Goal: Check status

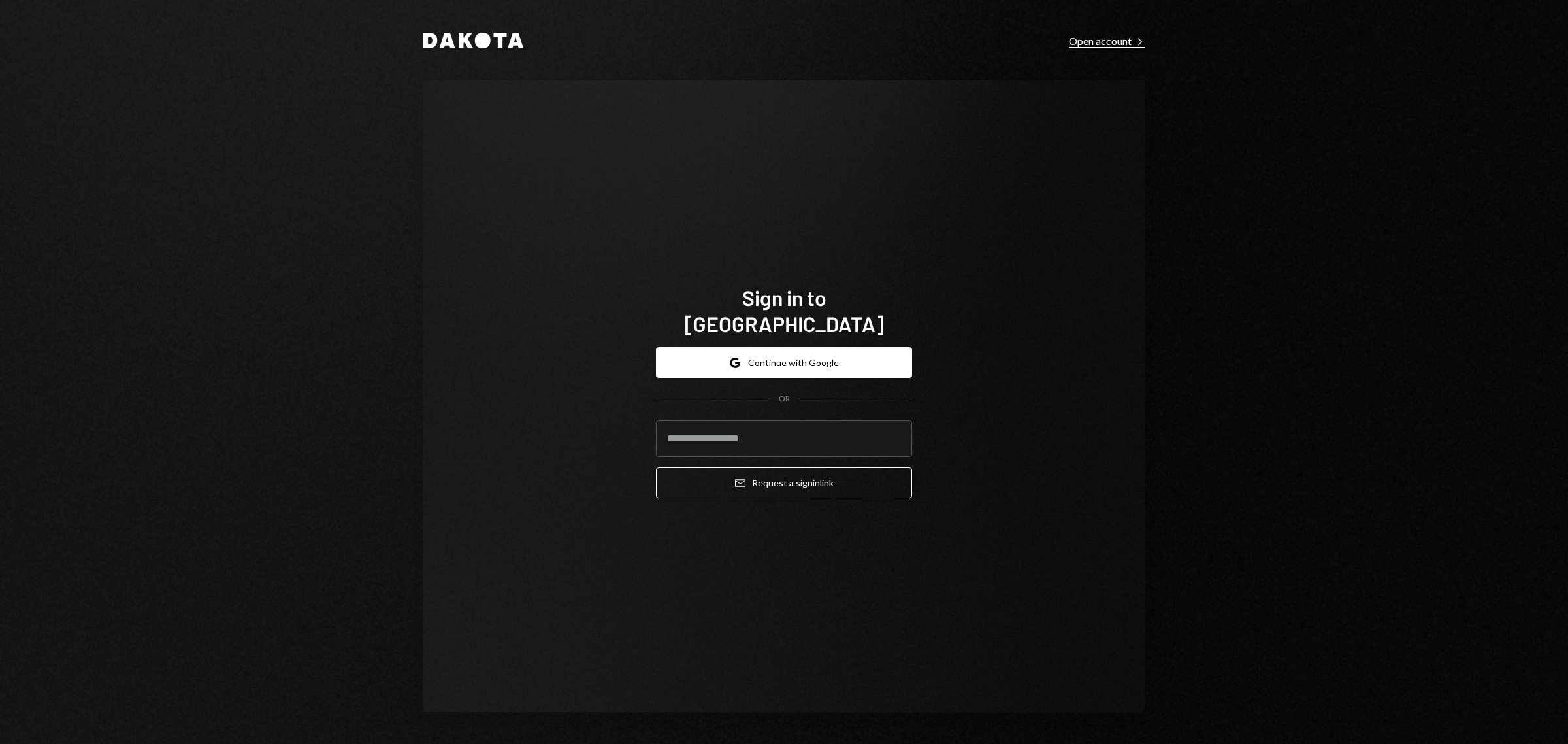
click at [1101, 41] on div "Open account Right Caret" at bounding box center [1107, 41] width 76 height 13
click at [790, 348] on button "Google Continue with Google" at bounding box center [784, 363] width 256 height 31
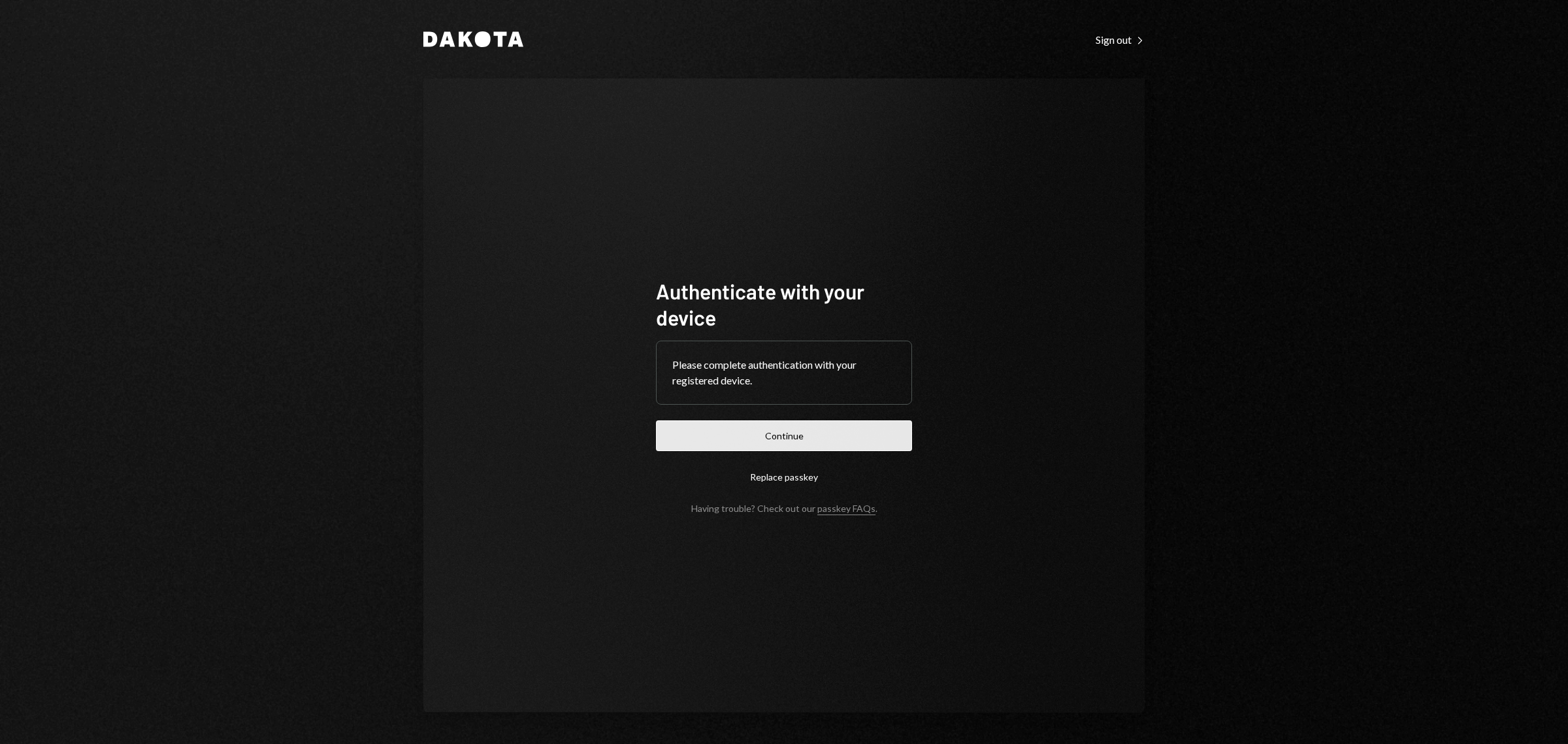
click at [795, 431] on button "Continue" at bounding box center [784, 436] width 256 height 31
click at [817, 433] on button "Continue" at bounding box center [784, 436] width 256 height 31
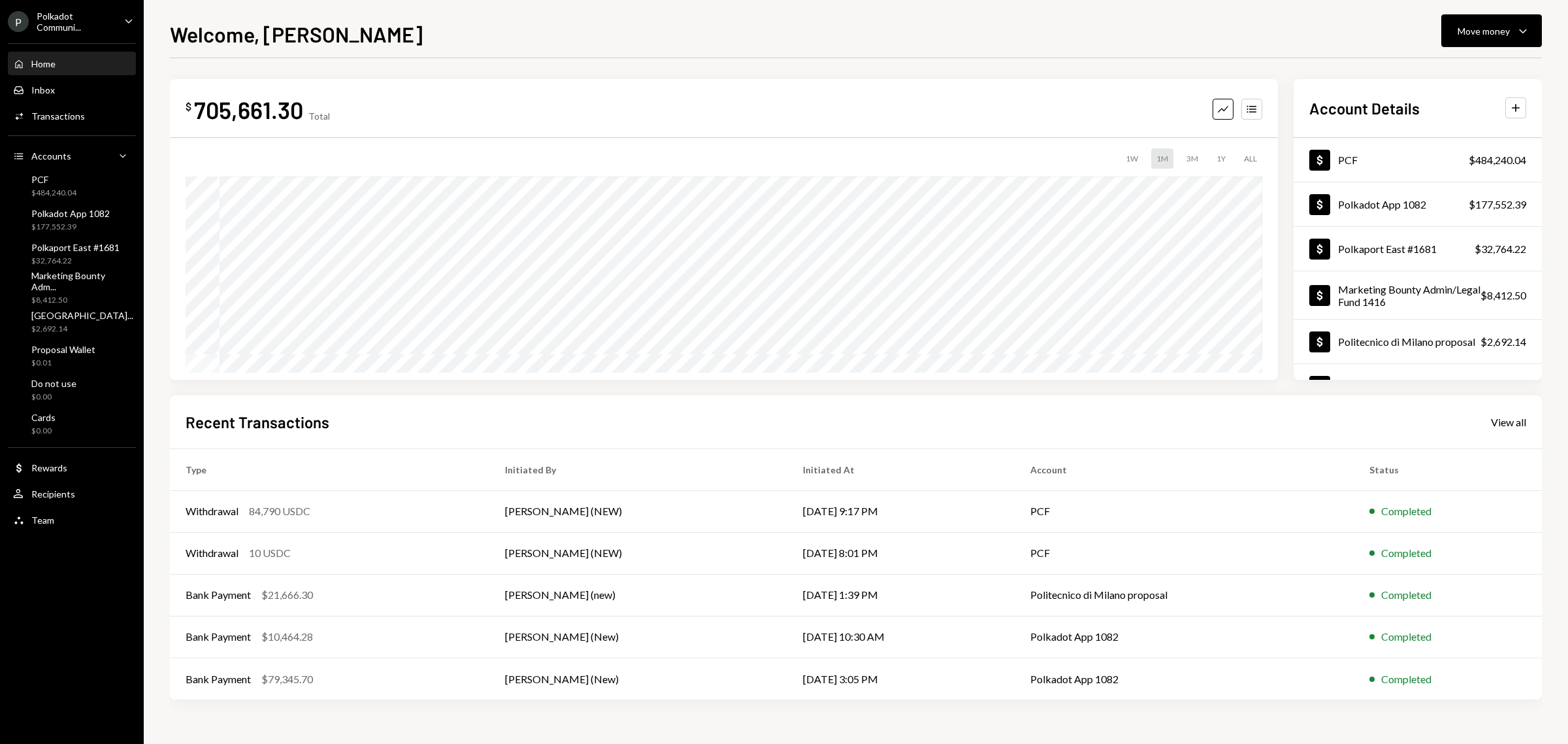
click at [83, 24] on div "Polkadot Communi..." at bounding box center [75, 21] width 77 height 22
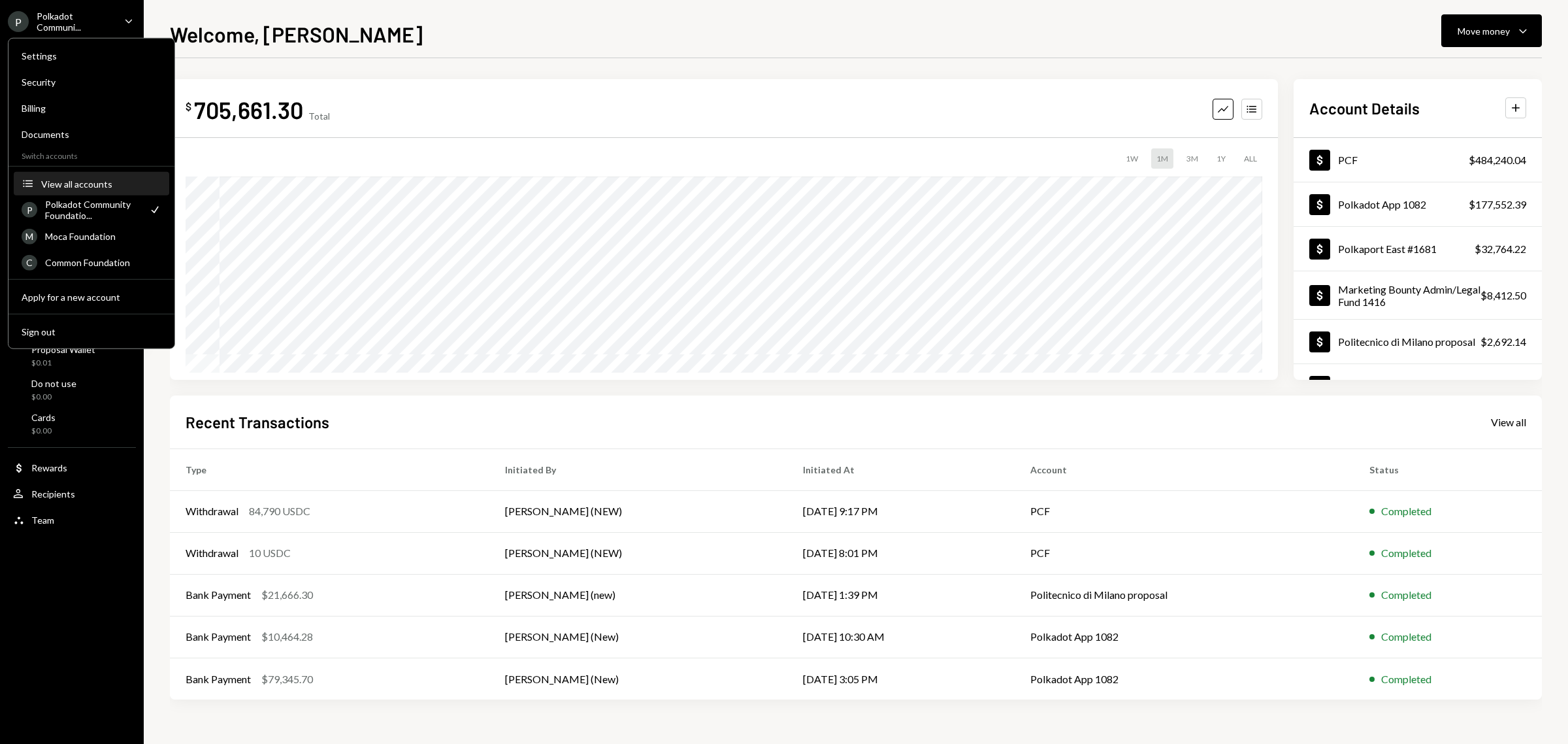
click at [52, 184] on div "View all accounts" at bounding box center [101, 183] width 120 height 11
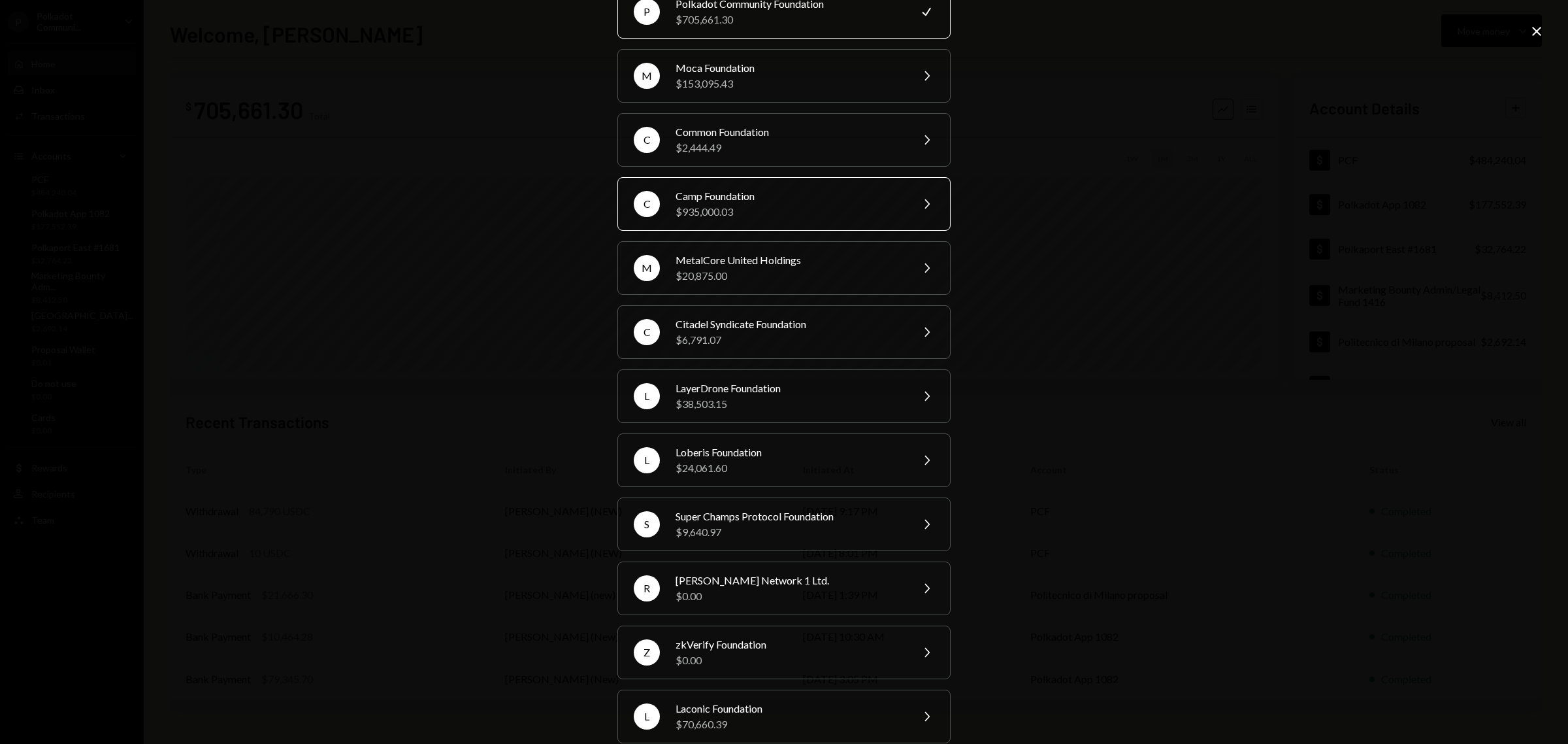
scroll to position [158, 0]
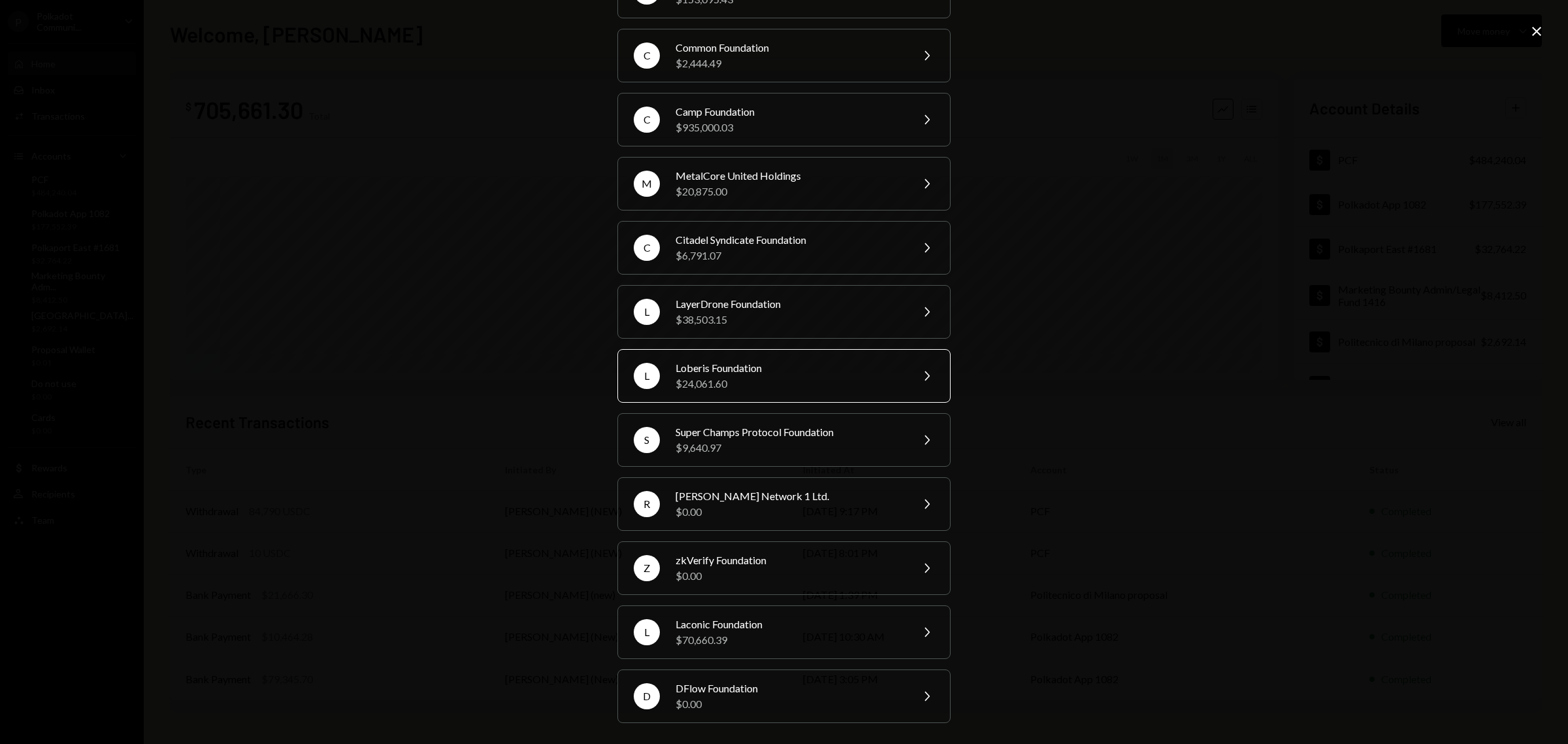
click at [821, 388] on div "$24,061.60" at bounding box center [789, 383] width 227 height 15
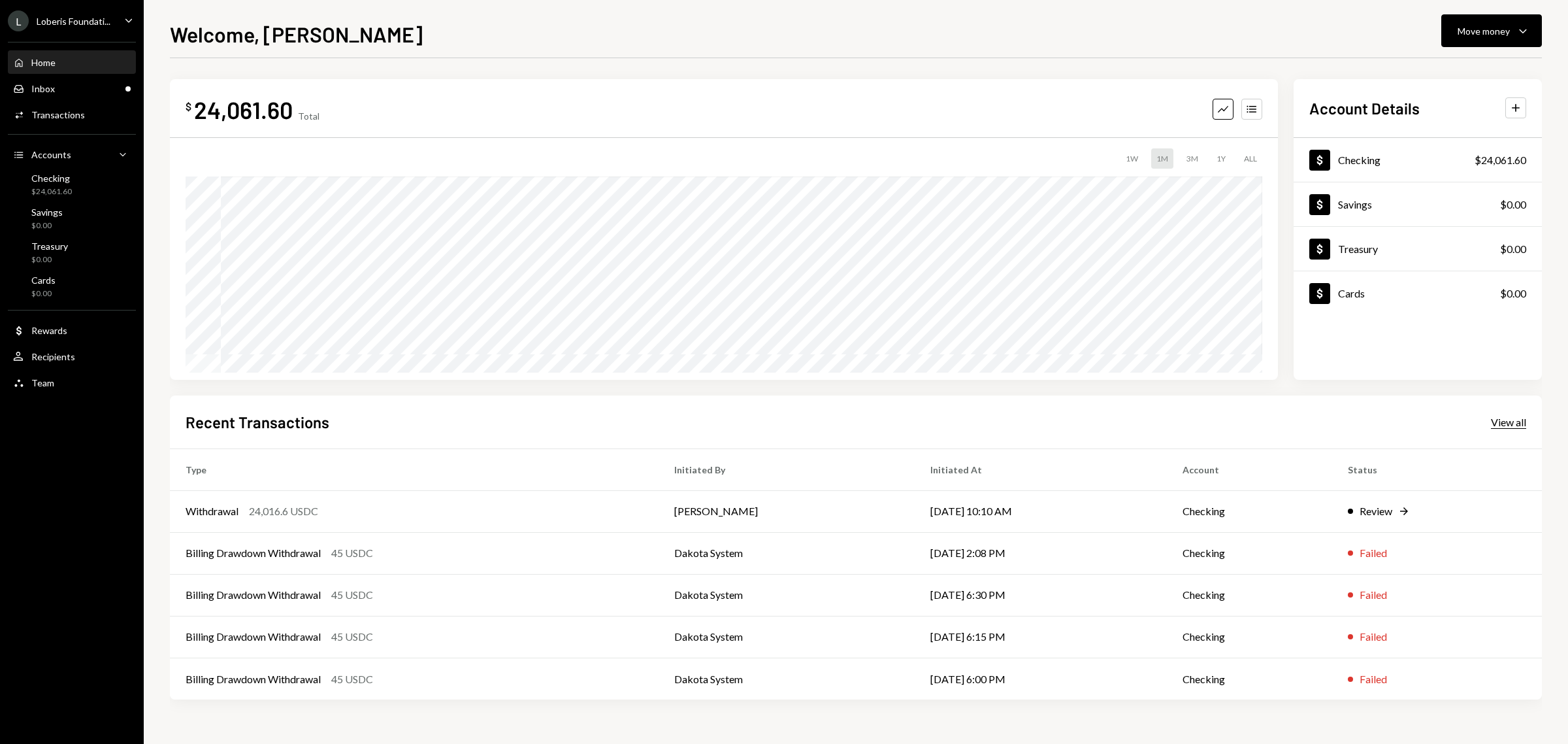
click at [1497, 428] on div "View all" at bounding box center [1509, 423] width 35 height 13
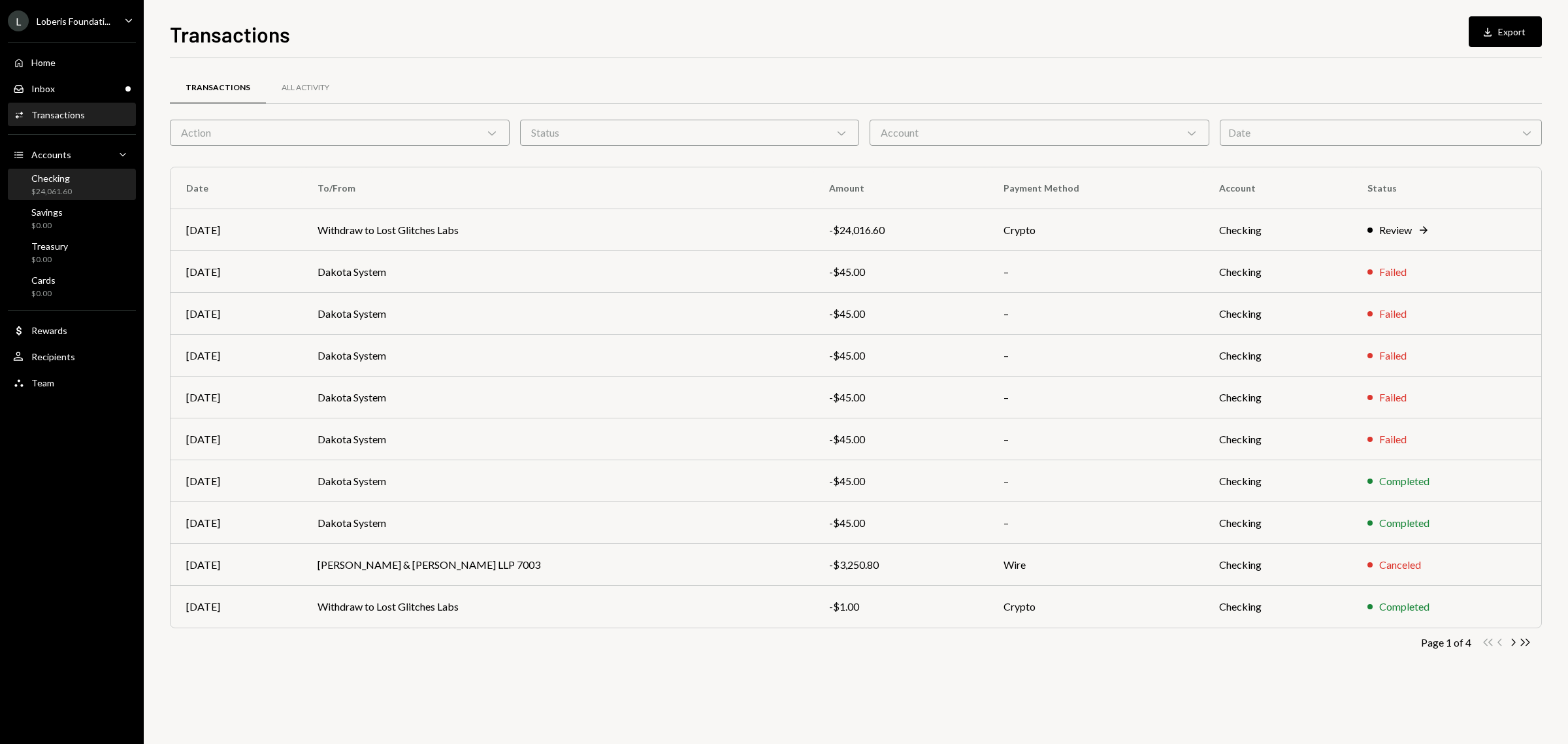
click at [86, 176] on div "Checking $24,061.60" at bounding box center [72, 185] width 118 height 25
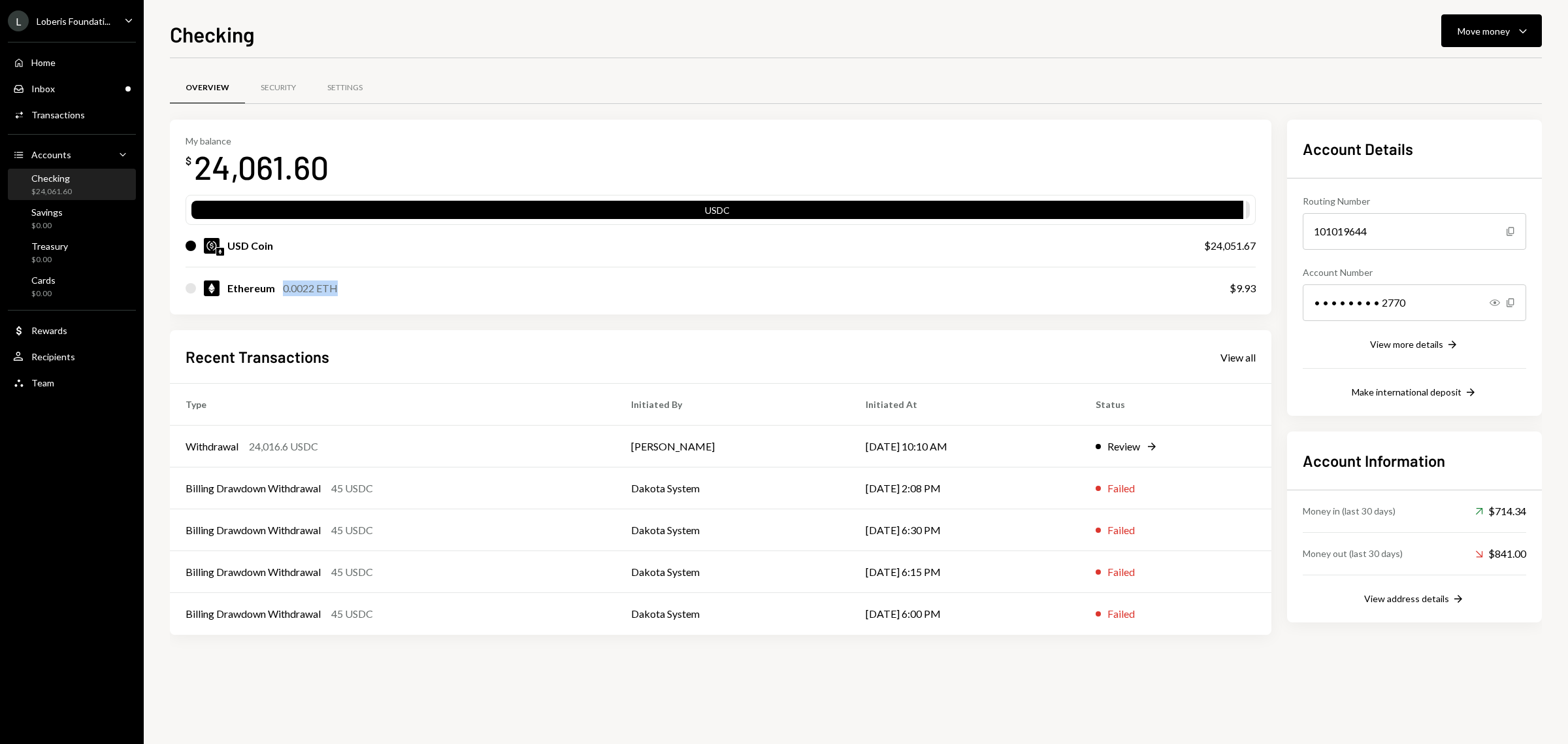
drag, startPoint x: 279, startPoint y: 288, endPoint x: 445, endPoint y: 274, distance: 166.6
click at [414, 277] on div "Ethereum 0.0022 ETH $9.93" at bounding box center [721, 288] width 1070 height 42
drag, startPoint x: 1228, startPoint y: 285, endPoint x: 1263, endPoint y: 282, distance: 35.1
click at [1263, 282] on div "My balance $ 24,061.60 USDC USD Coin $24,051.67 Ethereum 0.0022 ETH $9.93" at bounding box center [720, 217] width 1101 height 195
drag, startPoint x: 354, startPoint y: 289, endPoint x: 269, endPoint y: 290, distance: 85.0
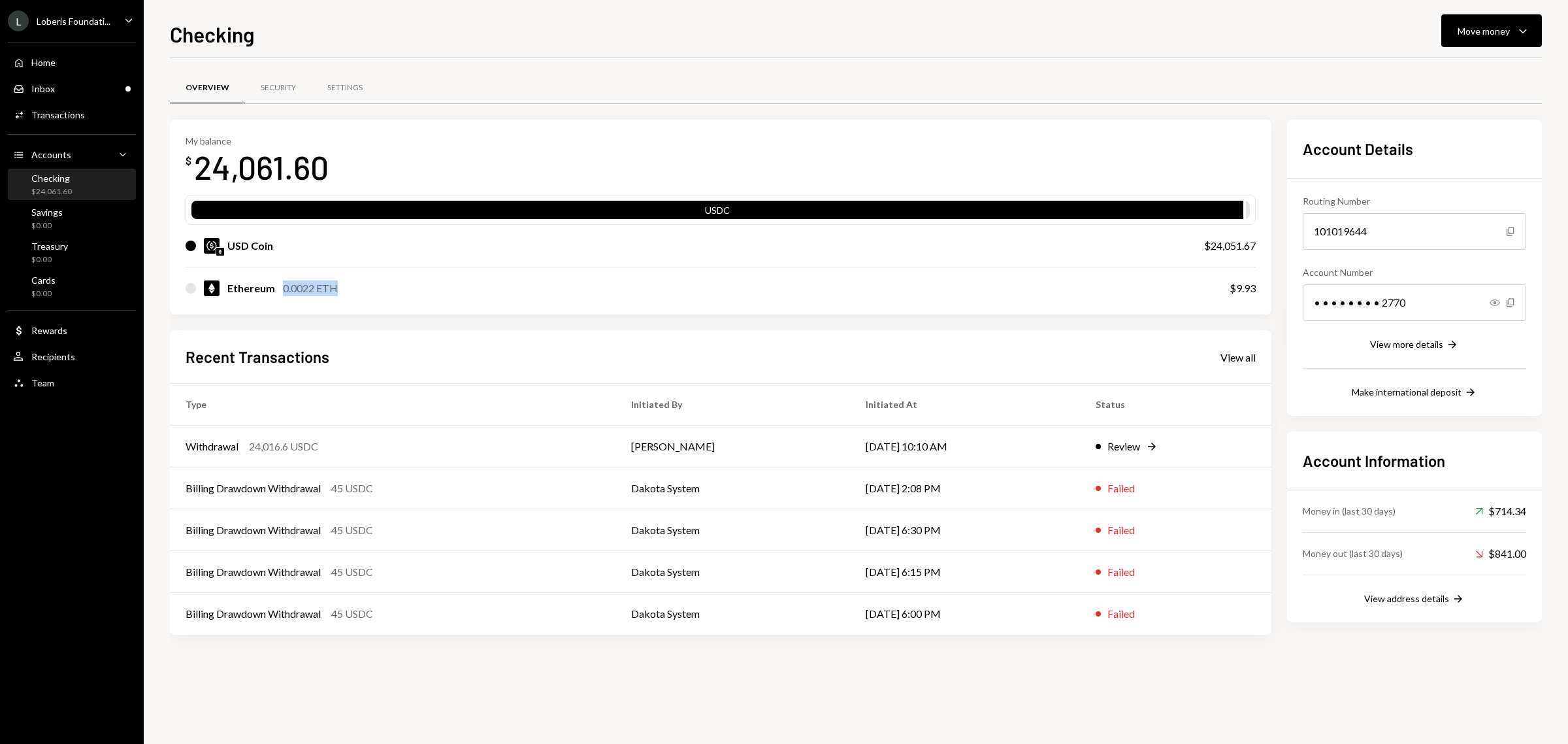
click at [269, 290] on div "Ethereum 0.0022 ETH" at bounding box center [694, 288] width 1018 height 15
drag, startPoint x: 1223, startPoint y: 289, endPoint x: 1262, endPoint y: 292, distance: 39.1
click at [1261, 292] on div "My balance $ 24,061.60 USDC USD Coin $24,051.67 Ethereum 0.0022 ETH $9.93" at bounding box center [720, 217] width 1101 height 195
click at [1135, 327] on div "My balance $ 24,061.60 USDC USD Coin $24,051.67 Ethereum 0.0022 ETH $9.93 Recen…" at bounding box center [720, 377] width 1101 height 515
click at [207, 451] on div "Withdrawal" at bounding box center [212, 446] width 53 height 15
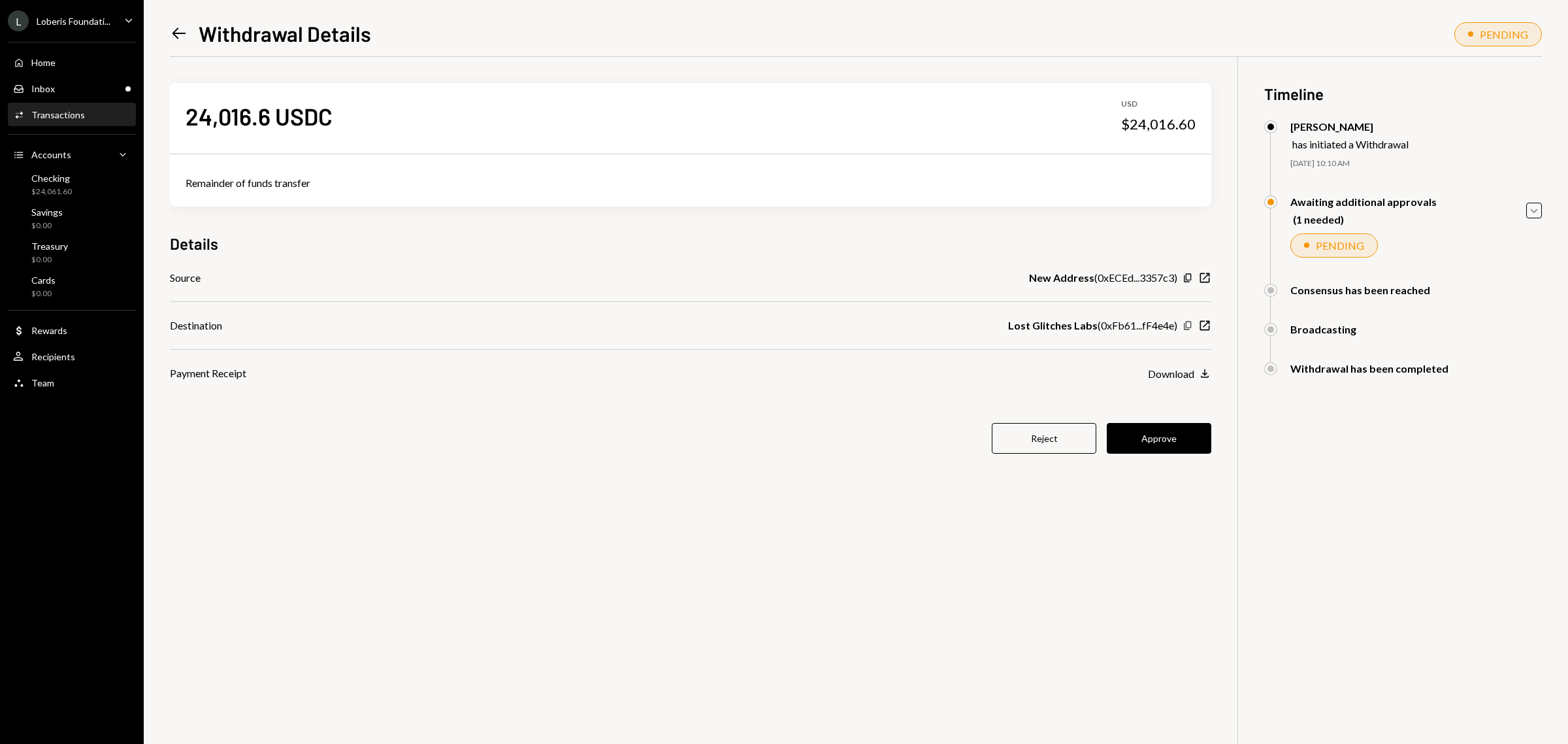
click at [1185, 324] on icon "Copy" at bounding box center [1188, 325] width 10 height 10
click at [181, 35] on icon "Left Arrow" at bounding box center [178, 33] width 18 height 18
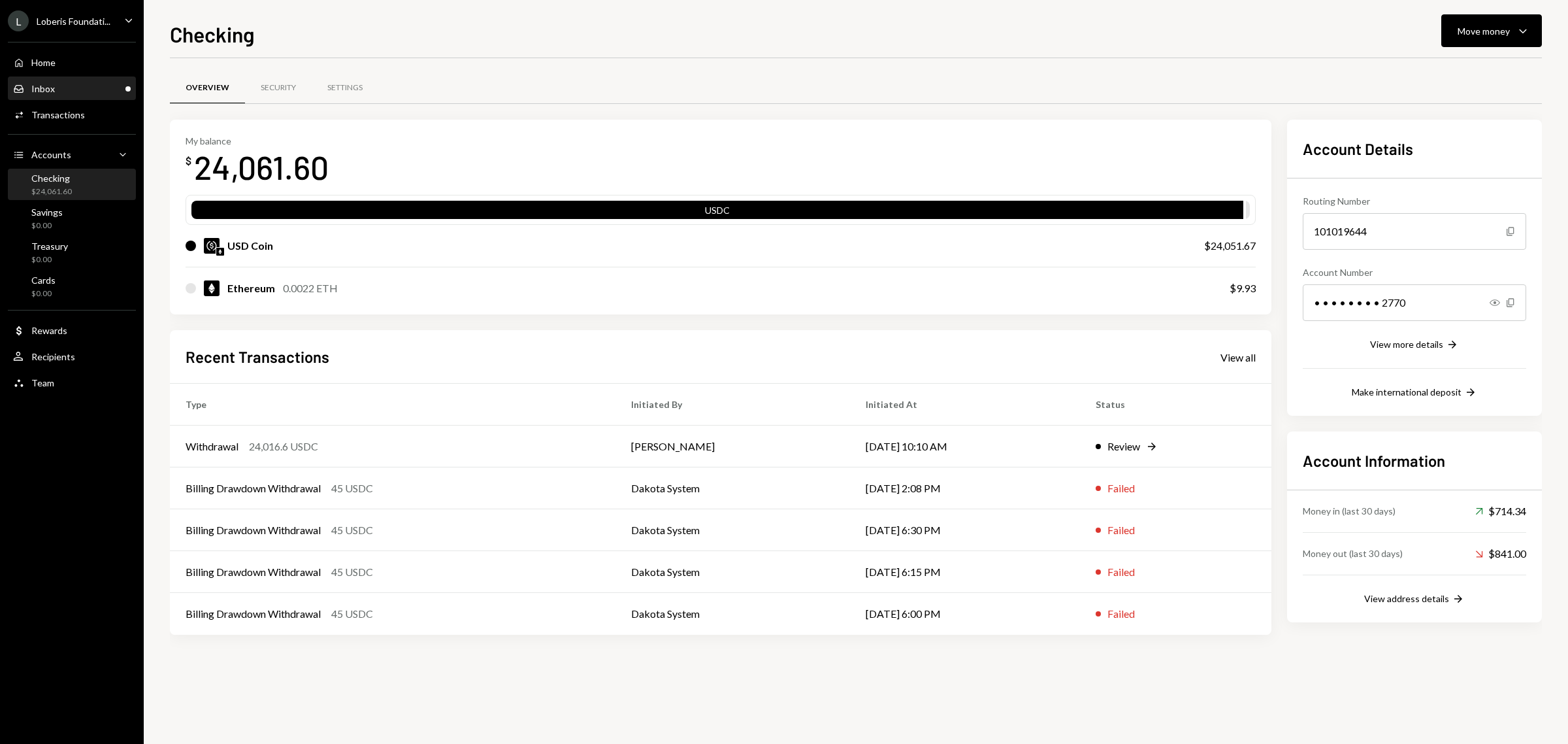
click at [77, 78] on div "Inbox Inbox" at bounding box center [72, 88] width 118 height 22
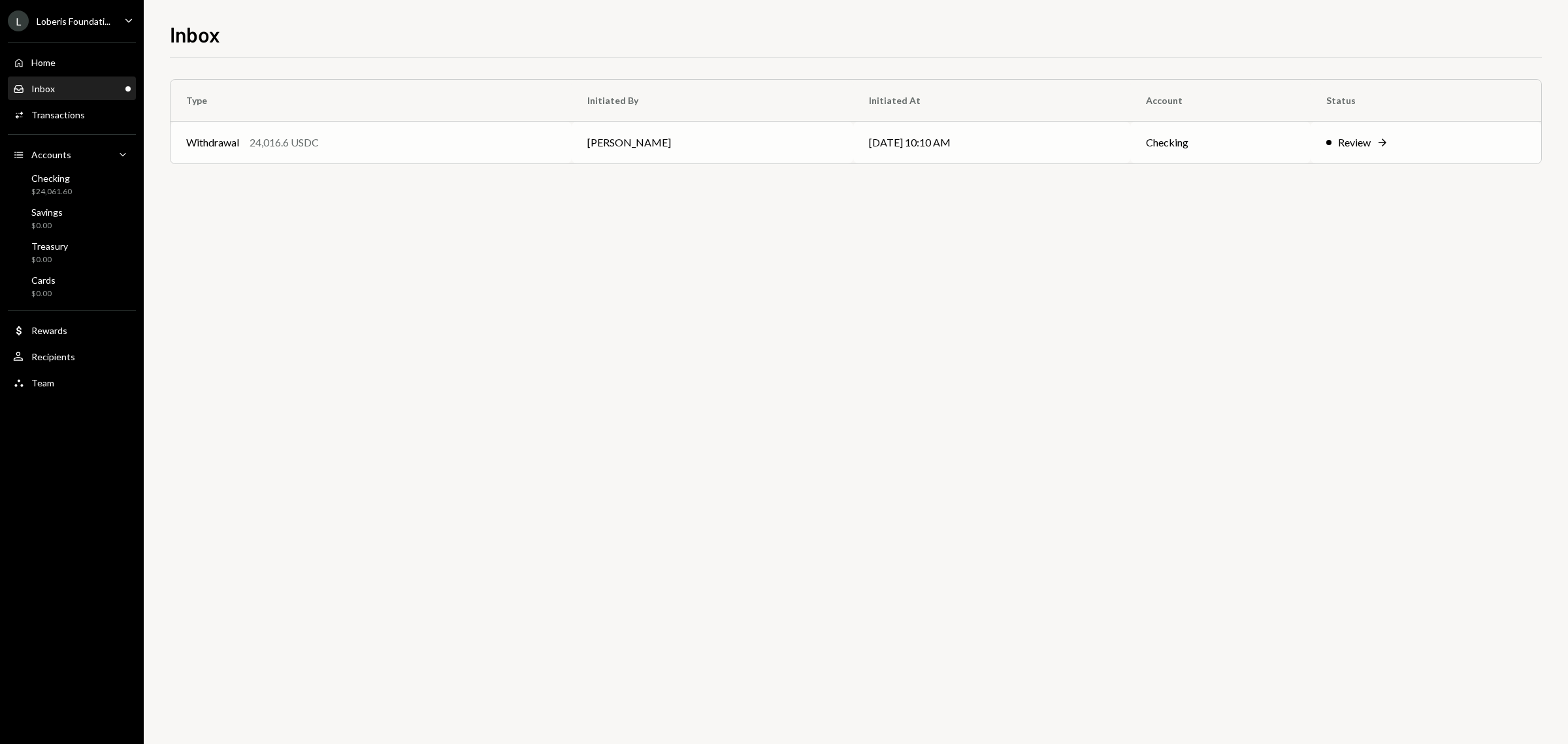
click at [1362, 141] on div "Review" at bounding box center [1354, 142] width 32 height 15
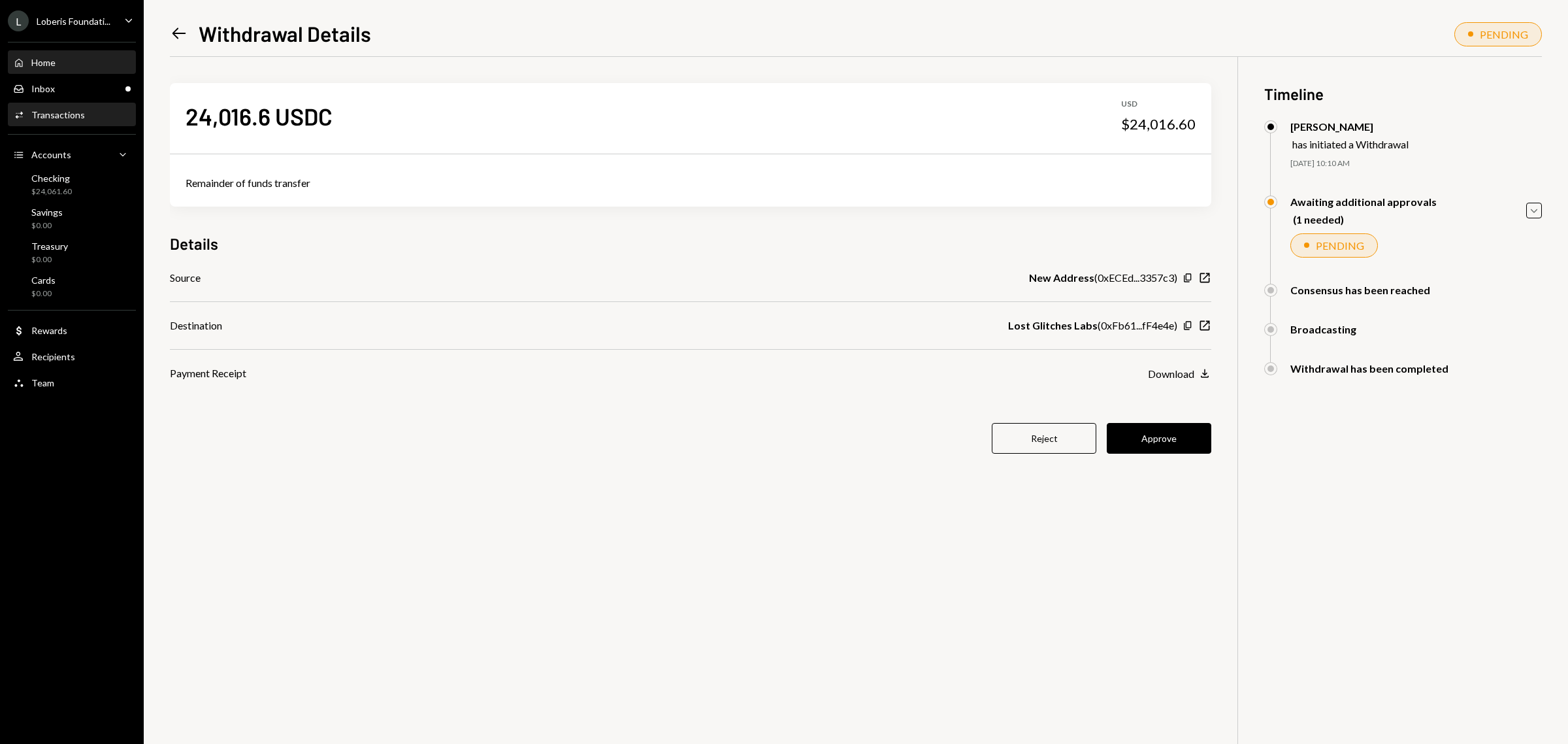
click at [72, 62] on div "Home Home" at bounding box center [72, 63] width 118 height 12
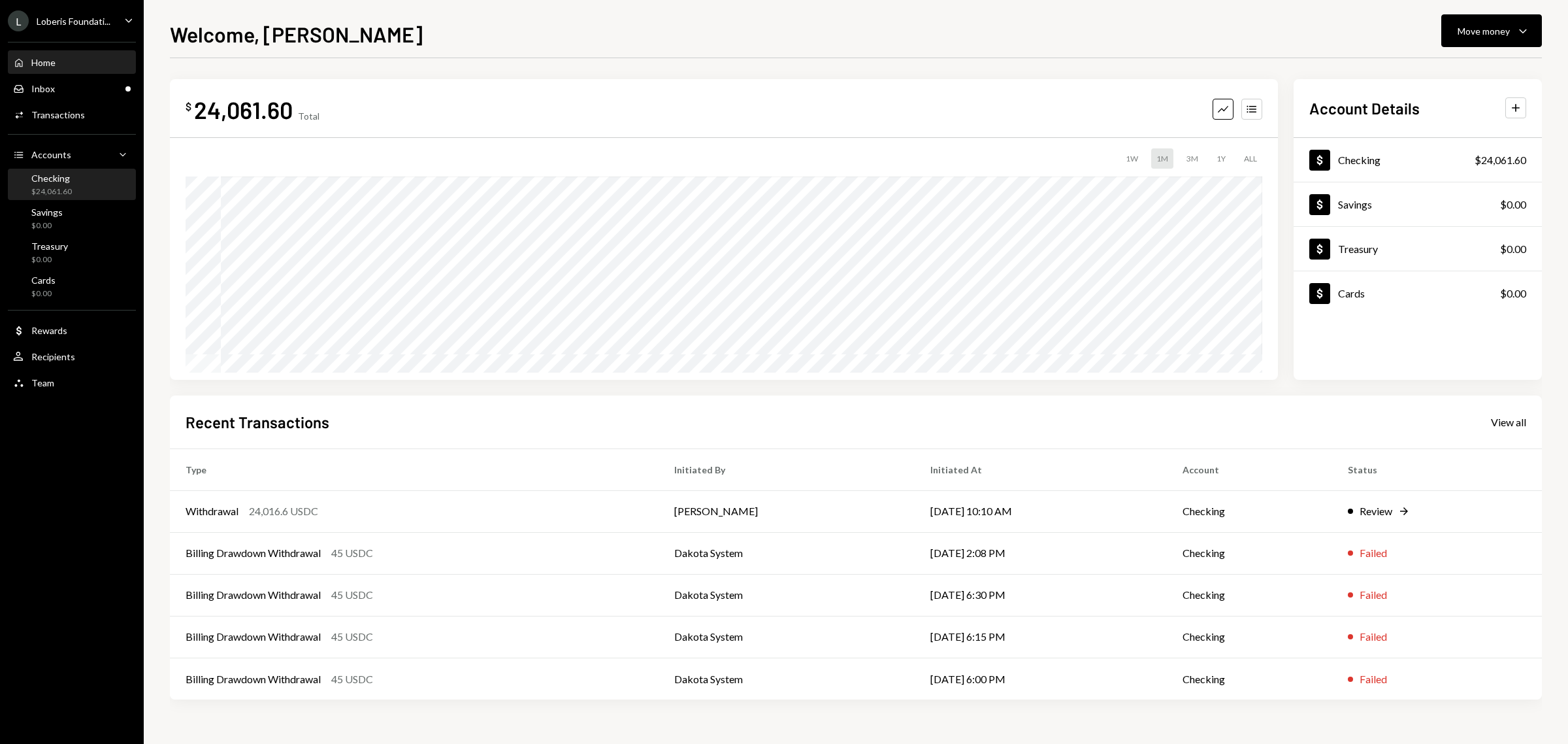
click at [49, 187] on div "$24,061.60" at bounding box center [52, 192] width 41 height 11
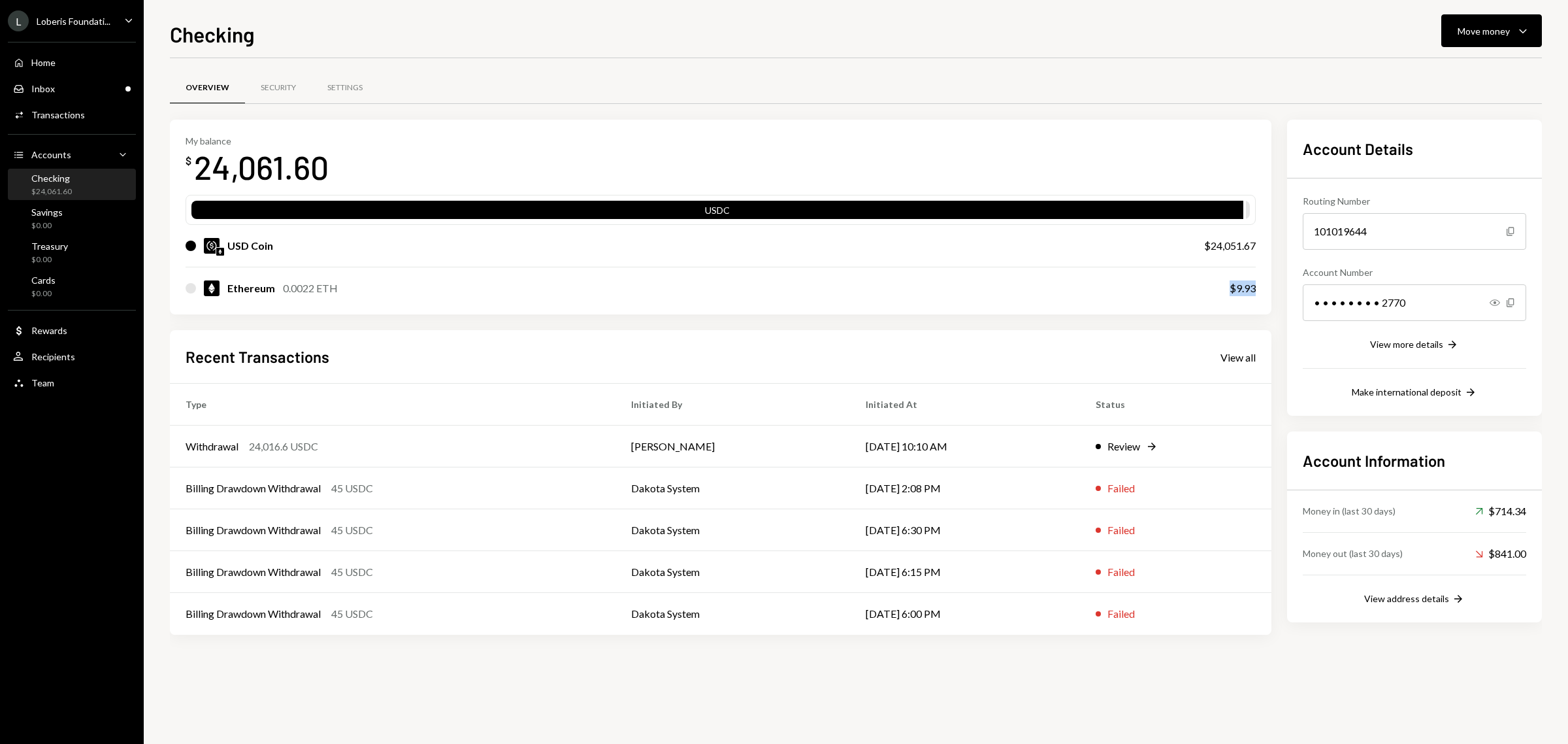
drag, startPoint x: 1264, startPoint y: 288, endPoint x: 1225, endPoint y: 293, distance: 39.3
click at [1225, 293] on div "My balance $ 24,061.60 USDC USD Coin $24,051.67 Ethereum 0.0022 ETH $9.93" at bounding box center [720, 217] width 1101 height 195
click at [1141, 321] on div "My balance $ 24,061.60 USDC USD Coin $24,051.67 Ethereum 0.0022 ETH $9.93 Recen…" at bounding box center [720, 377] width 1101 height 515
click at [240, 445] on div "Withdrawal 24,016.6 USDC" at bounding box center [393, 446] width 414 height 15
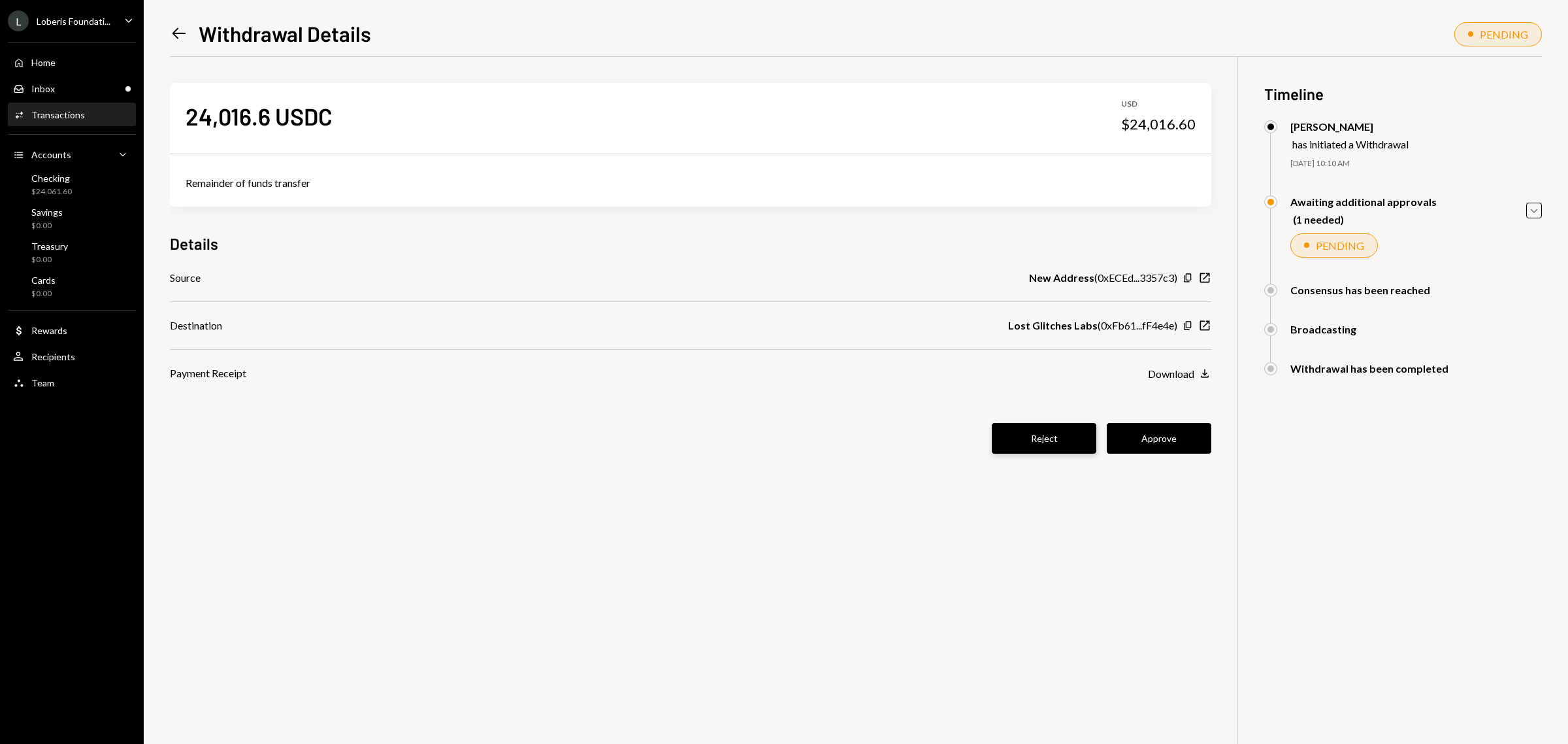
click at [1037, 448] on button "Reject" at bounding box center [1044, 438] width 105 height 31
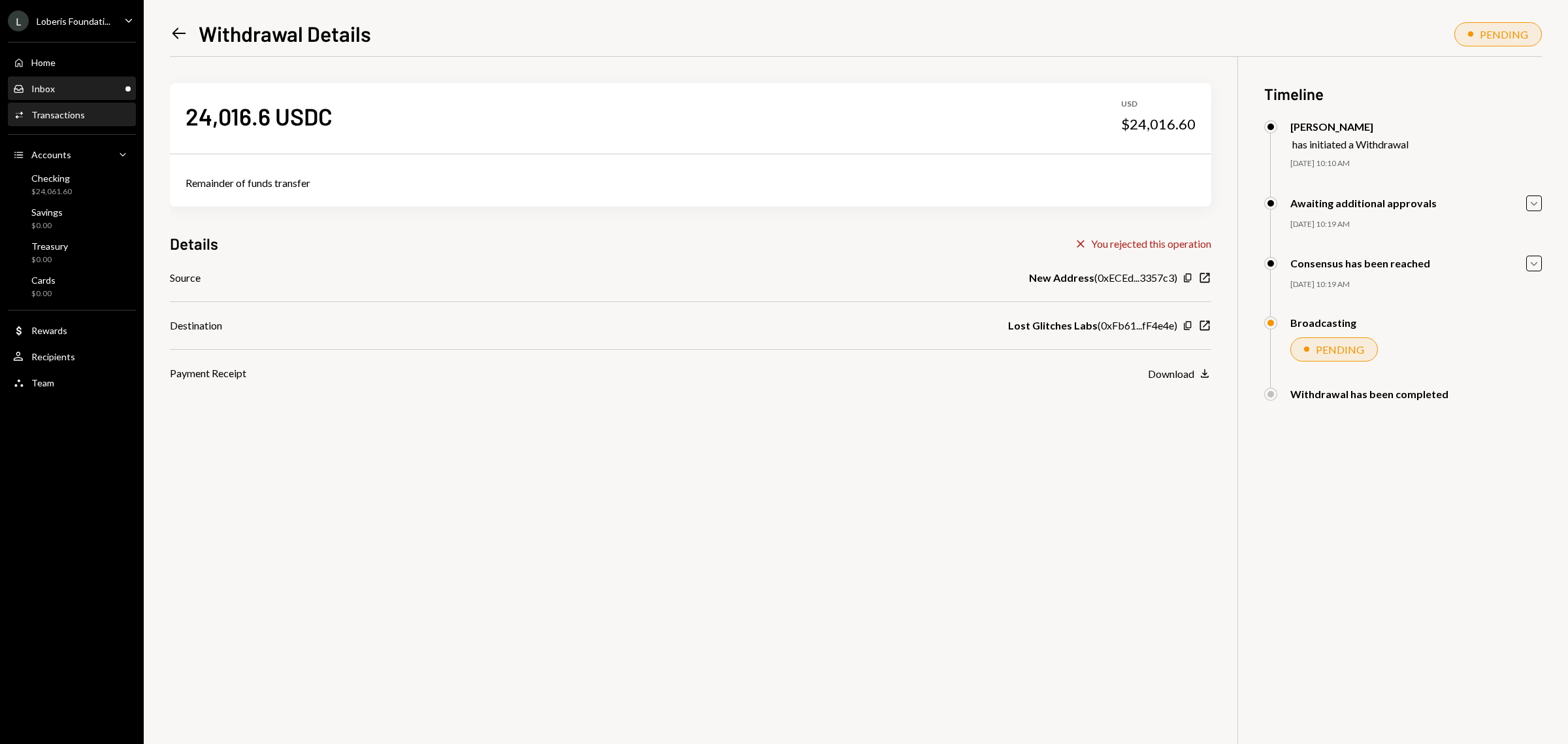
click at [56, 88] on div "Inbox Inbox" at bounding box center [72, 89] width 118 height 12
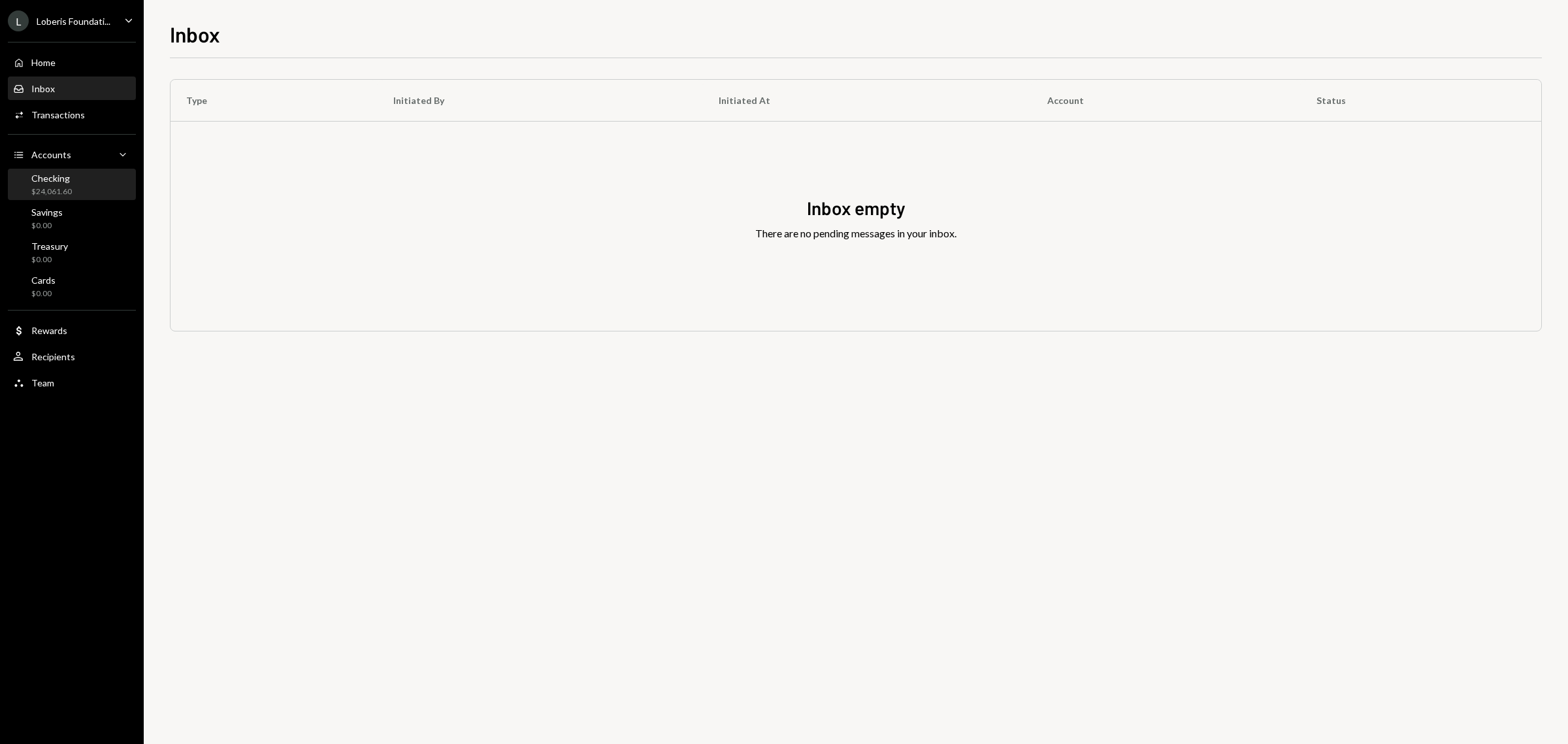
click at [43, 187] on div "$24,061.60" at bounding box center [52, 192] width 41 height 11
